Goal: Find specific page/section: Find specific page/section

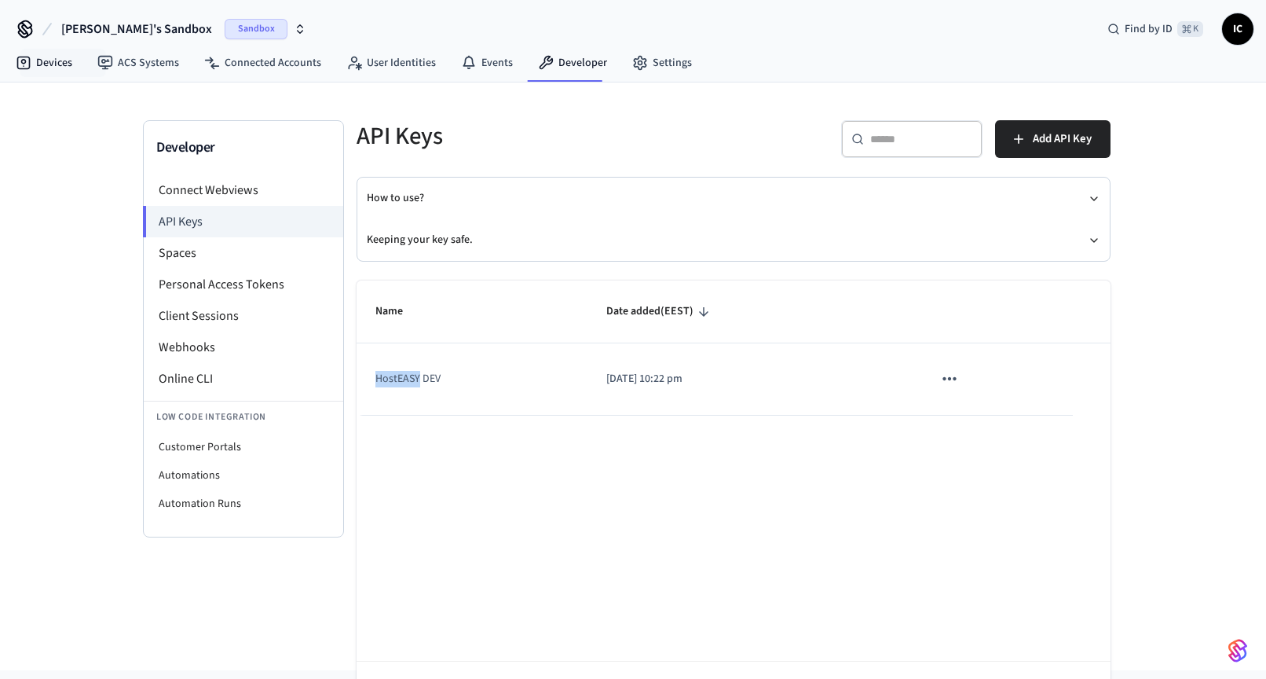
click at [49, 64] on link "Devices" at bounding box center [44, 63] width 82 height 28
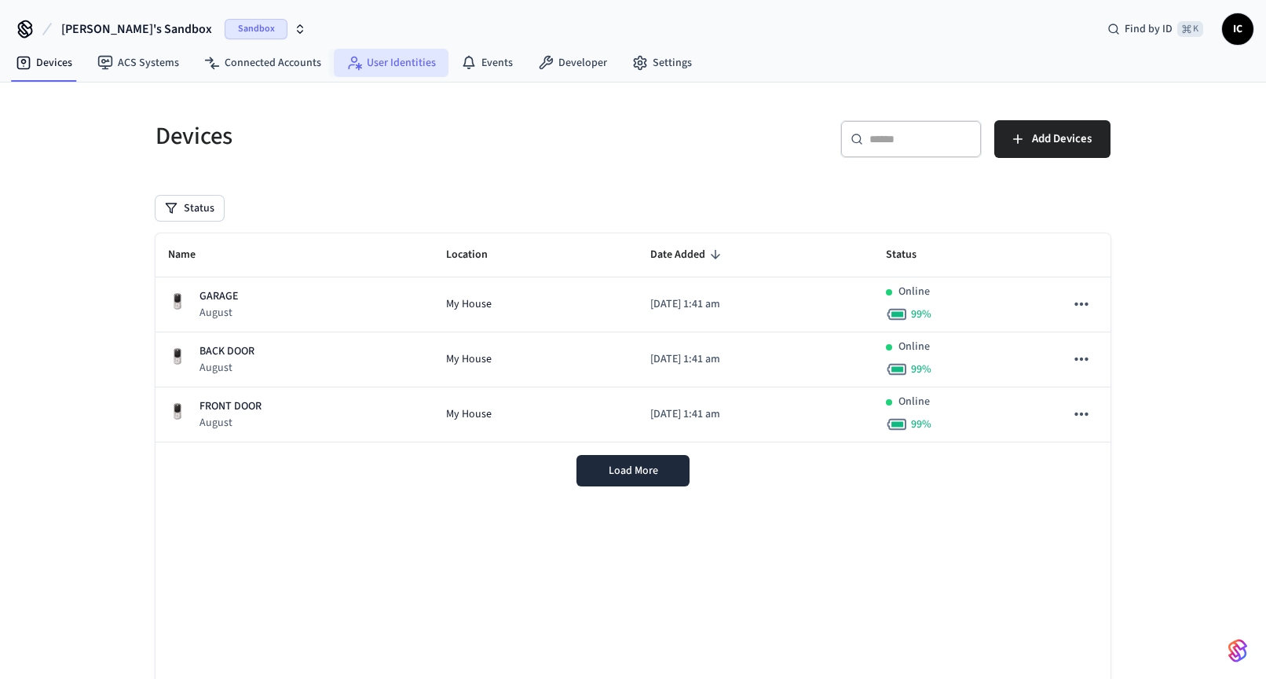
click at [411, 64] on link "User Identities" at bounding box center [391, 63] width 115 height 28
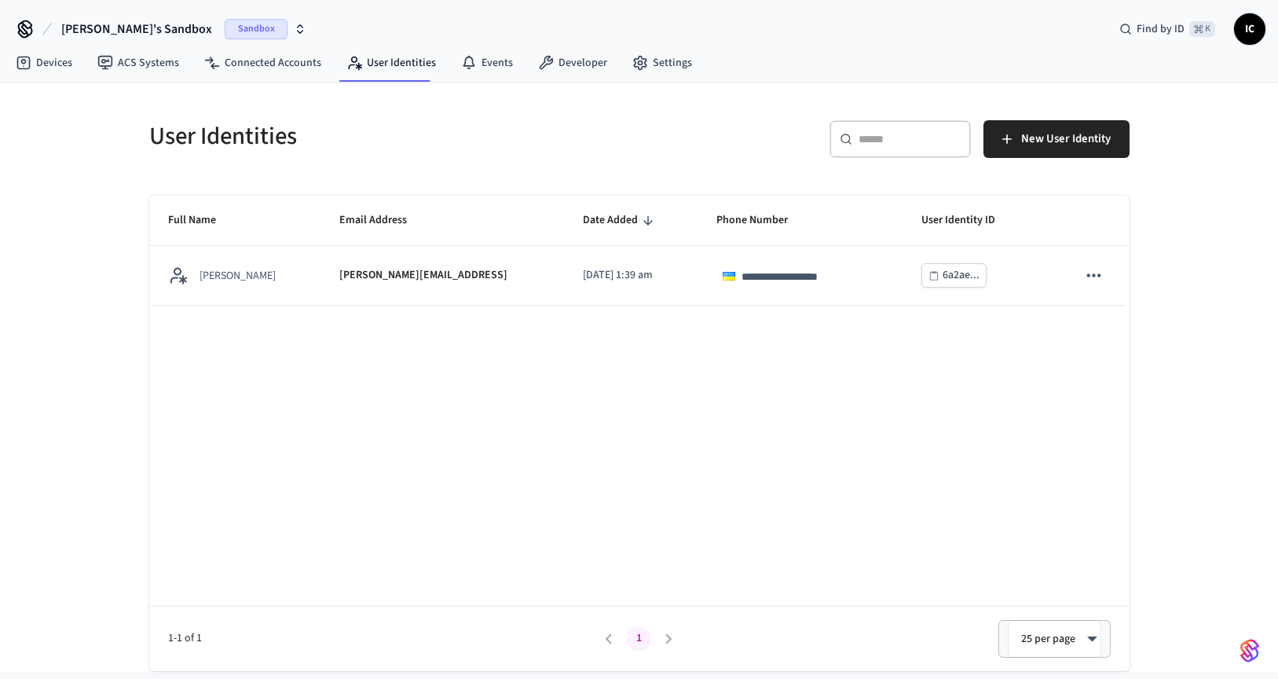
click at [396, 346] on div "**********" at bounding box center [639, 433] width 980 height 475
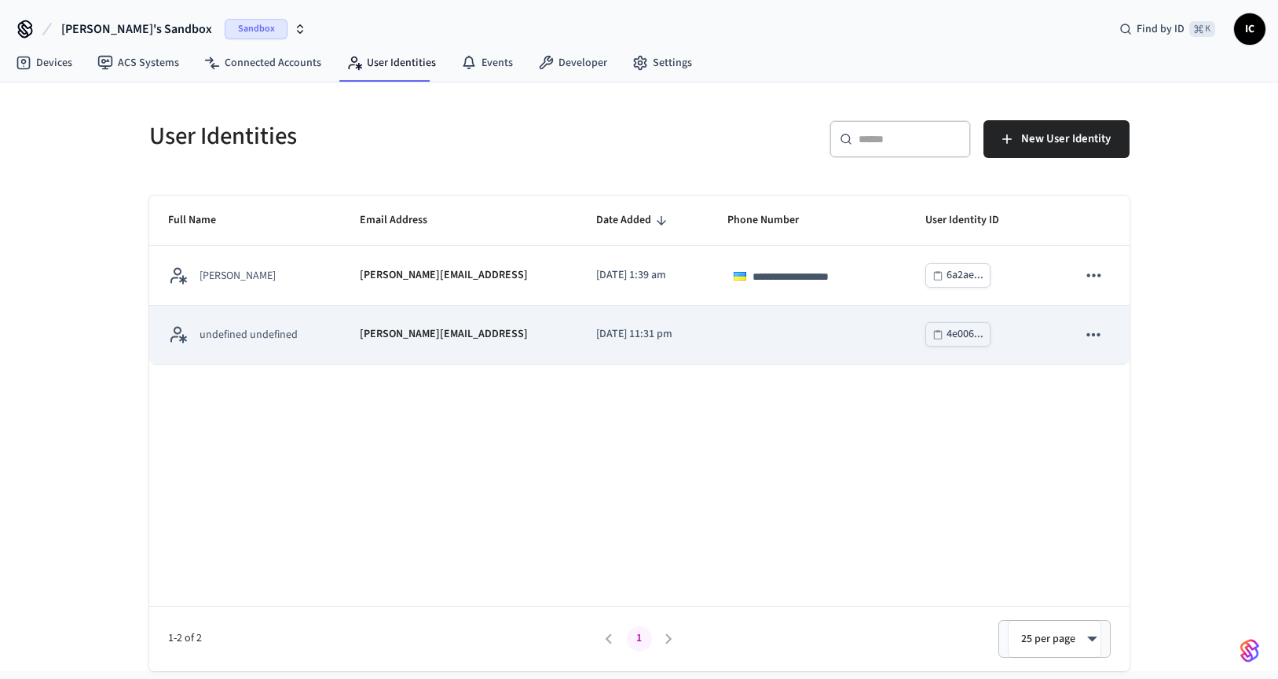
click at [258, 337] on p "undefined undefined" at bounding box center [249, 335] width 98 height 16
click at [948, 339] on div "4e006..." at bounding box center [964, 334] width 37 height 20
click at [1093, 329] on icon "sticky table" at bounding box center [1093, 334] width 20 height 20
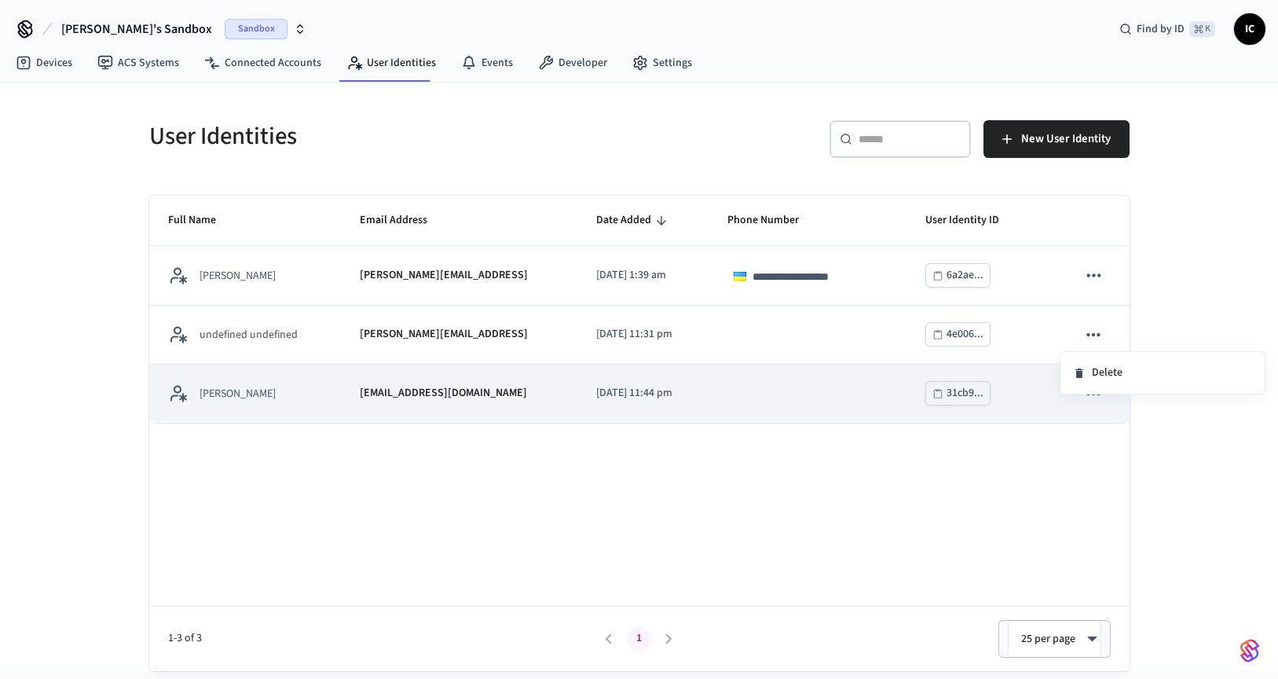
click at [241, 394] on div at bounding box center [639, 339] width 1278 height 679
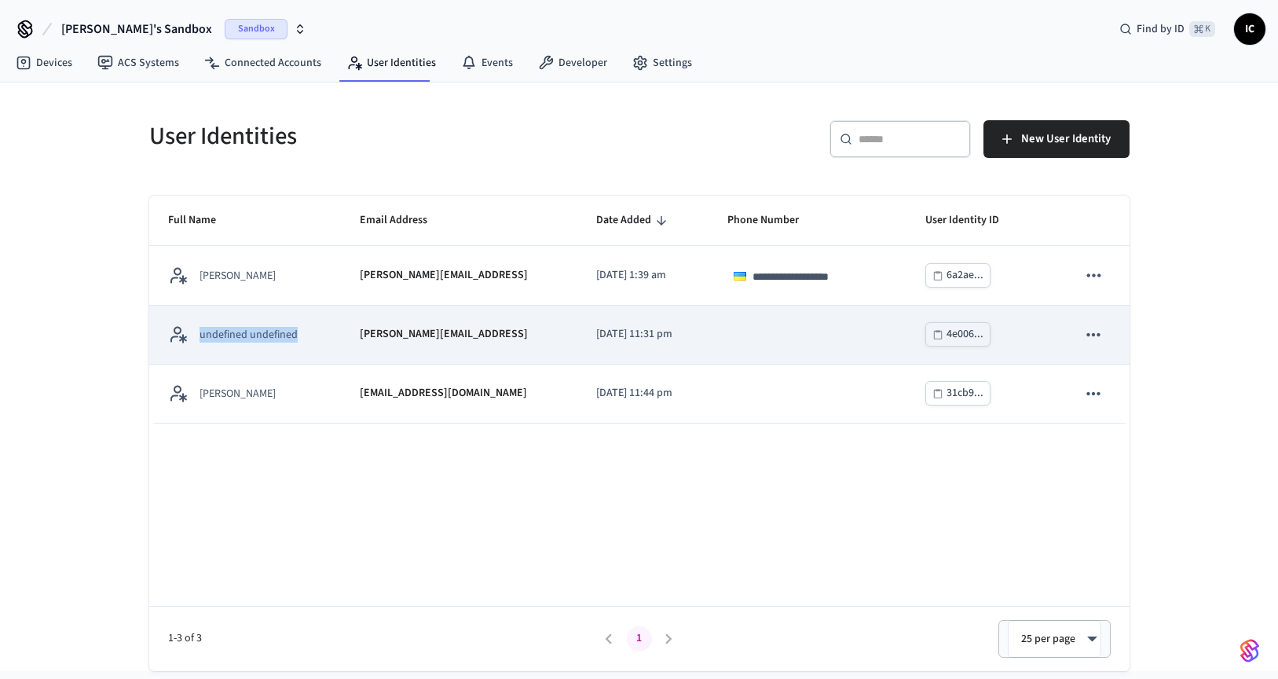
drag, startPoint x: 306, startPoint y: 338, endPoint x: 200, endPoint y: 338, distance: 106.0
click at [200, 338] on div "undefined undefined" at bounding box center [245, 334] width 155 height 20
